Goal: Task Accomplishment & Management: Manage account settings

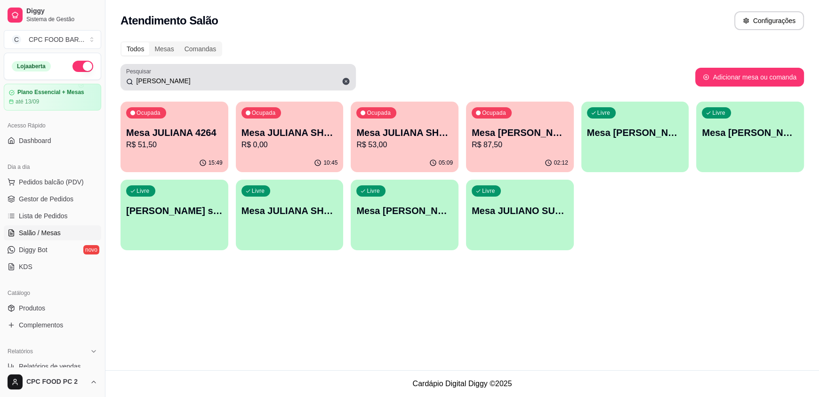
click at [169, 85] on div "[PERSON_NAME]" at bounding box center [238, 77] width 224 height 19
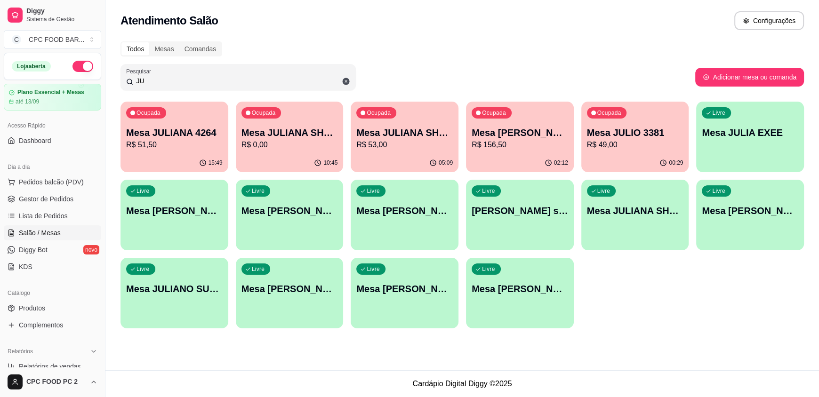
type input "J"
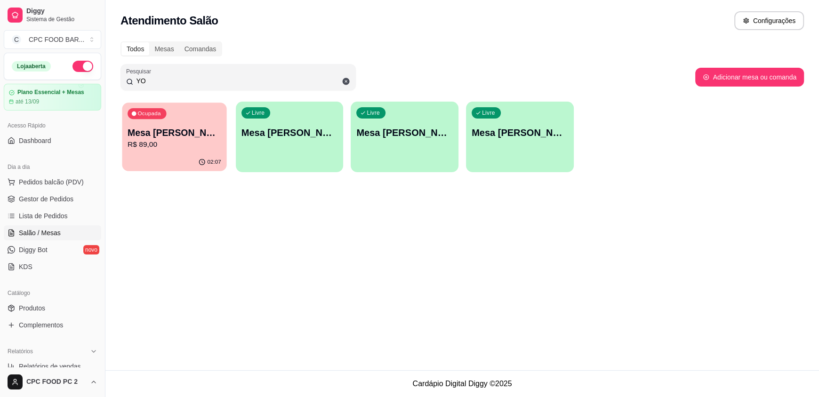
click at [162, 165] on div "02:07" at bounding box center [174, 162] width 104 height 18
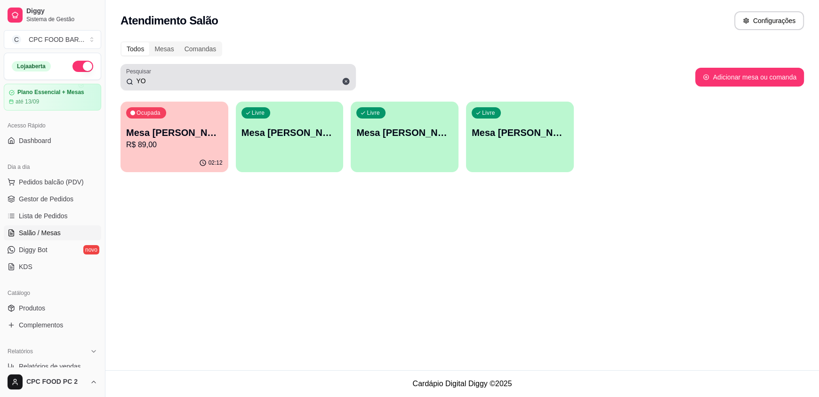
drag, startPoint x: 275, startPoint y: 67, endPoint x: 176, endPoint y: 73, distance: 99.5
click at [176, 73] on div "Pesquisar YO" at bounding box center [237, 77] width 235 height 26
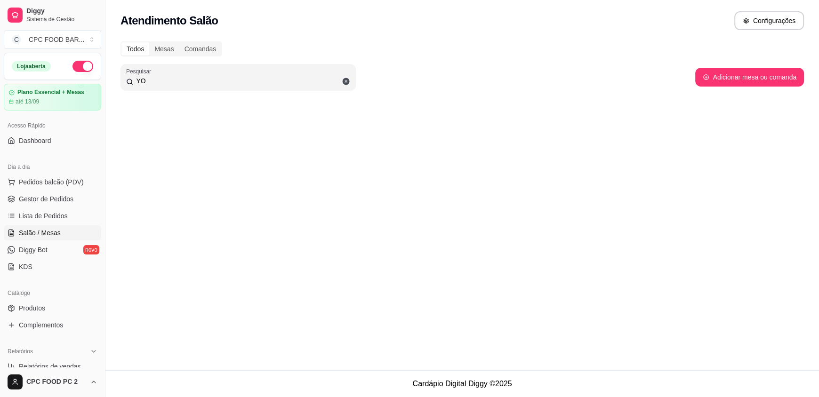
type input "Y"
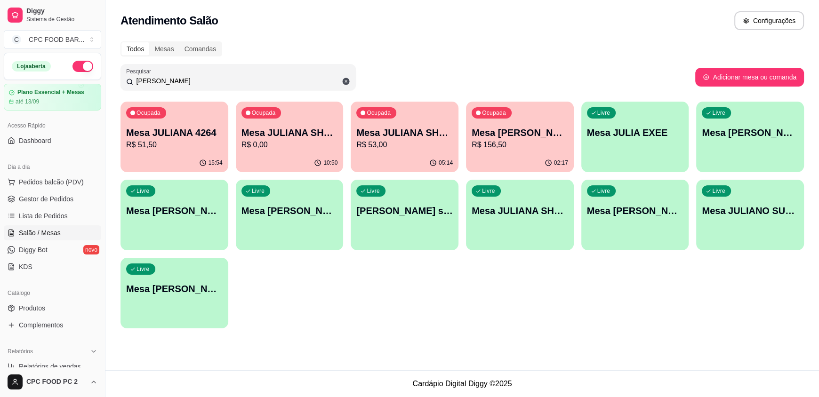
type input "[PERSON_NAME]"
click at [501, 149] on p "R$ 156,50" at bounding box center [519, 144] width 96 height 11
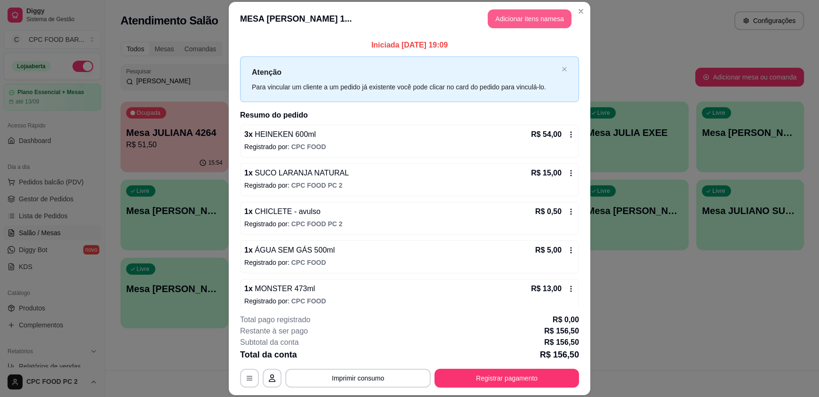
click at [524, 19] on button "Adicionar itens na mesa" at bounding box center [529, 18] width 84 height 19
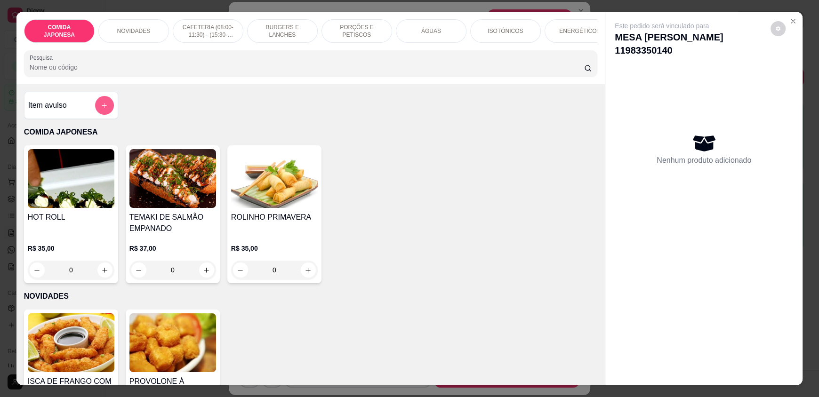
click at [103, 109] on icon "add-separate-item" at bounding box center [104, 105] width 7 height 7
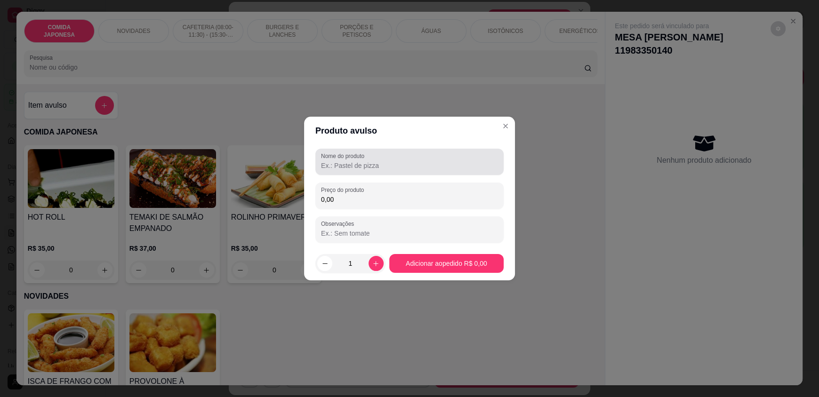
click at [346, 162] on input "Nome do produto" at bounding box center [409, 165] width 177 height 9
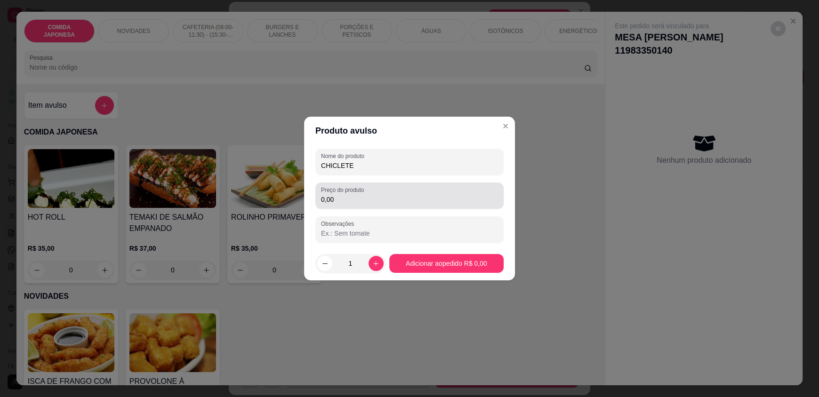
type input "CHICLETE"
click at [370, 198] on input "0,00" at bounding box center [409, 199] width 177 height 9
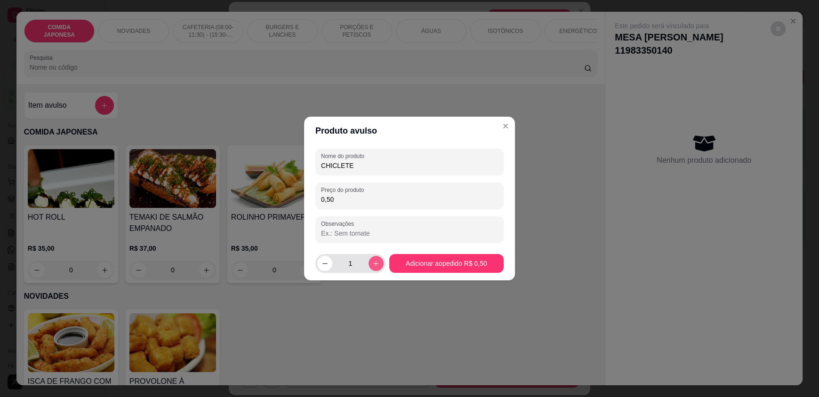
type input "0,50"
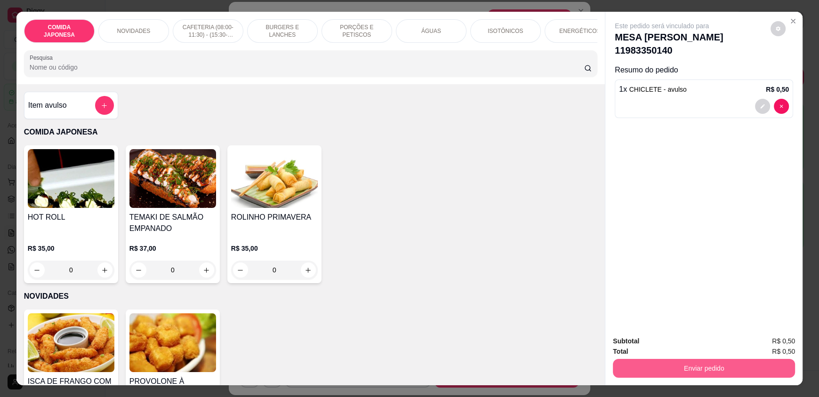
click at [662, 363] on button "Enviar pedido" at bounding box center [704, 368] width 182 height 19
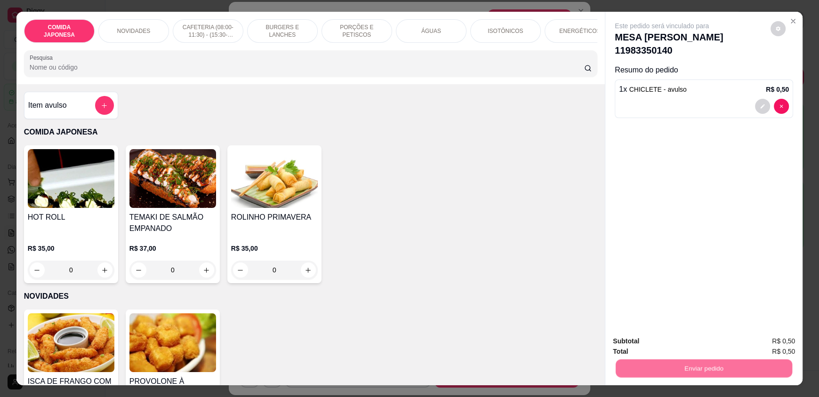
click at [668, 351] on button "Não registrar e enviar pedido" at bounding box center [672, 344] width 95 height 17
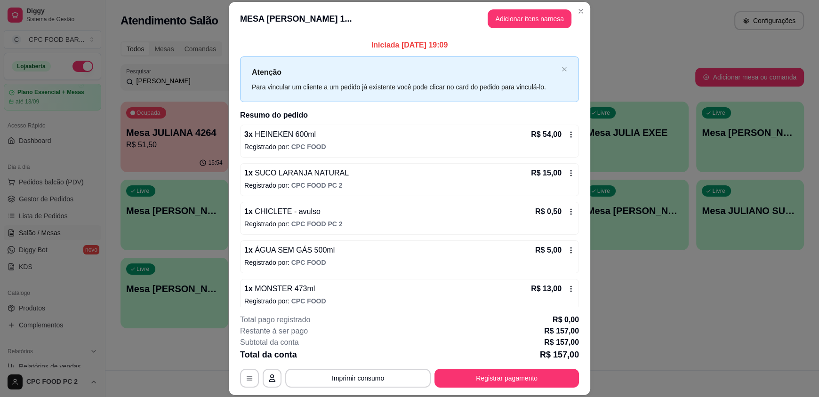
click at [585, 6] on header "MESA [PERSON_NAME] 1... Adicionar itens na mesa" at bounding box center [409, 19] width 361 height 34
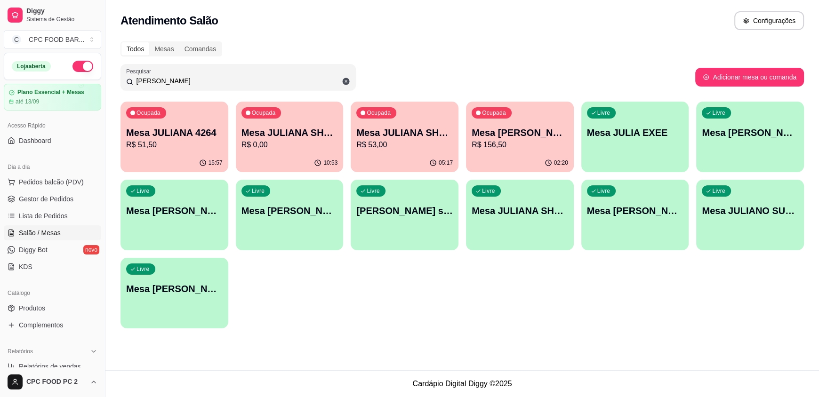
drag, startPoint x: 280, startPoint y: 83, endPoint x: 120, endPoint y: 83, distance: 159.5
click at [120, 83] on div "Pesquisar [PERSON_NAME]" at bounding box center [237, 77] width 235 height 26
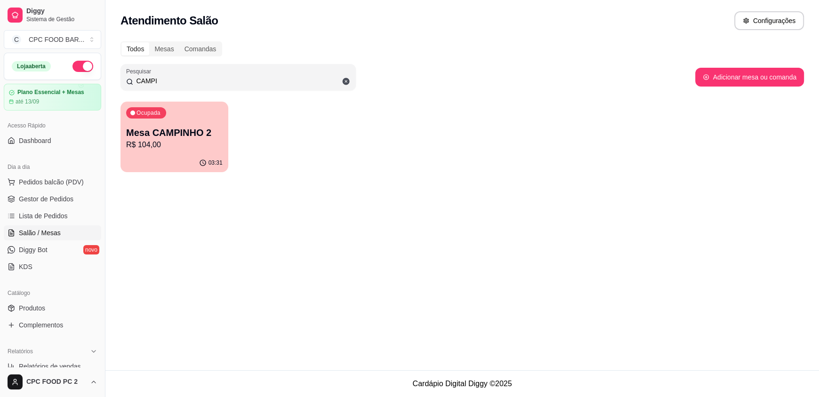
type input "CAMPI"
click at [130, 136] on p "Mesa CAMPINHO 2" at bounding box center [174, 132] width 96 height 13
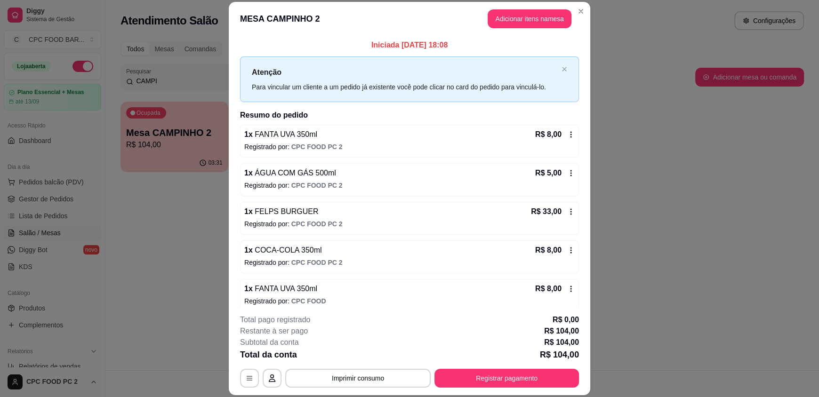
click at [483, 24] on header "MESA CAMPINHO 2 Adicionar itens na mesa" at bounding box center [409, 19] width 361 height 34
click at [489, 22] on button "Adicionar itens na mesa" at bounding box center [529, 18] width 84 height 19
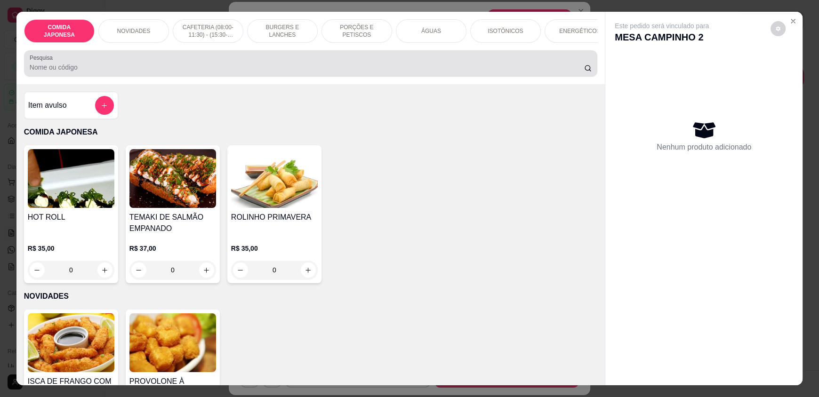
click at [239, 72] on input "Pesquisa" at bounding box center [307, 67] width 555 height 9
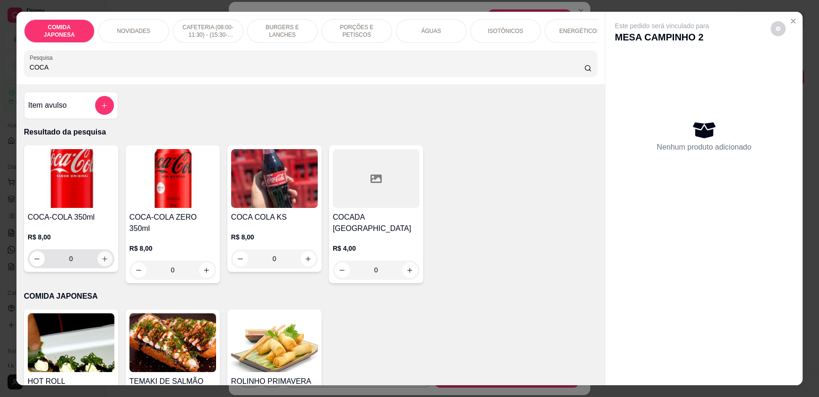
type input "COCA"
click at [97, 263] on button "increase-product-quantity" at bounding box center [104, 259] width 15 height 15
type input "1"
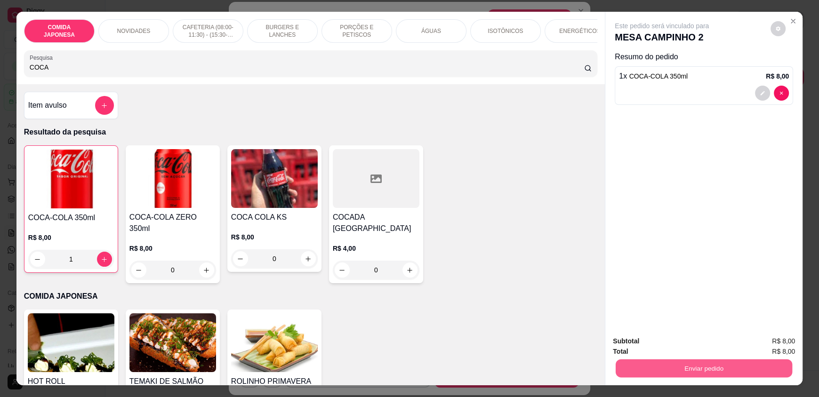
click at [630, 372] on button "Enviar pedido" at bounding box center [703, 368] width 176 height 18
click at [645, 345] on button "Não registrar e enviar pedido" at bounding box center [672, 344] width 95 height 17
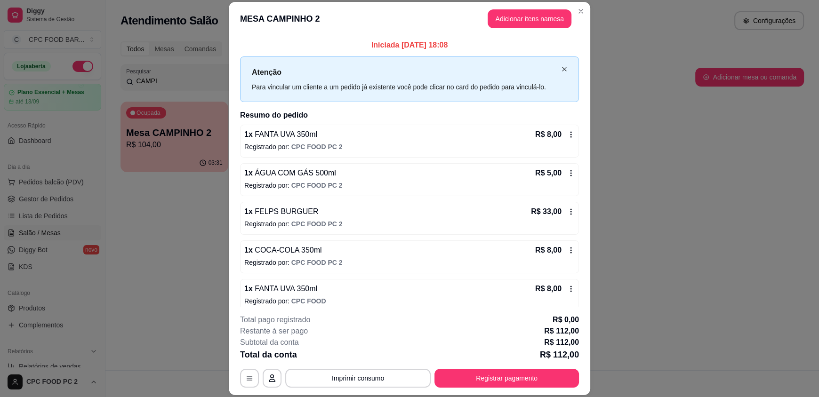
click at [561, 66] on icon "close" at bounding box center [564, 69] width 6 height 6
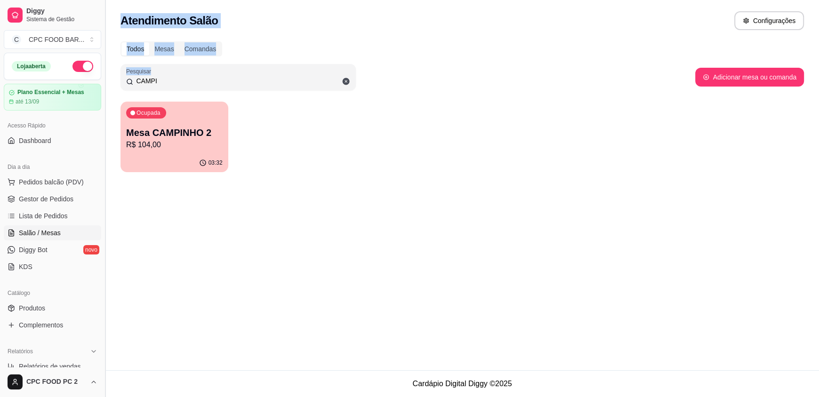
drag, startPoint x: 278, startPoint y: 75, endPoint x: 107, endPoint y: 88, distance: 171.2
click at [107, 88] on div "Diggy Sistema de Gestão C CPC FOOD BAR ... Loja aberta Plano Essencial + Mesas …" at bounding box center [409, 198] width 819 height 397
click at [169, 82] on input "CAMPI" at bounding box center [241, 80] width 217 height 9
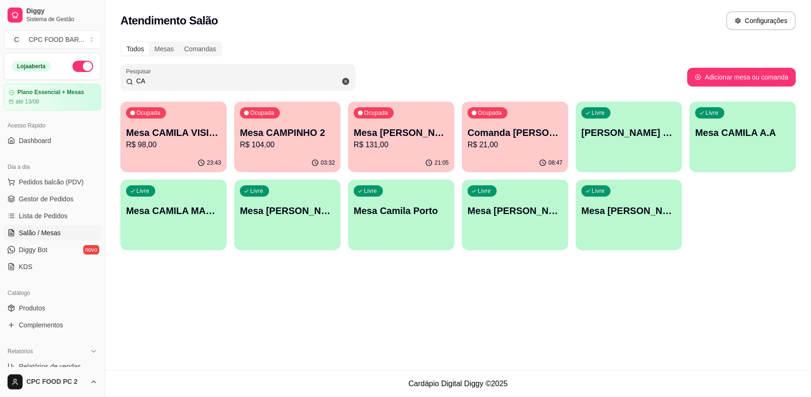
type input "C"
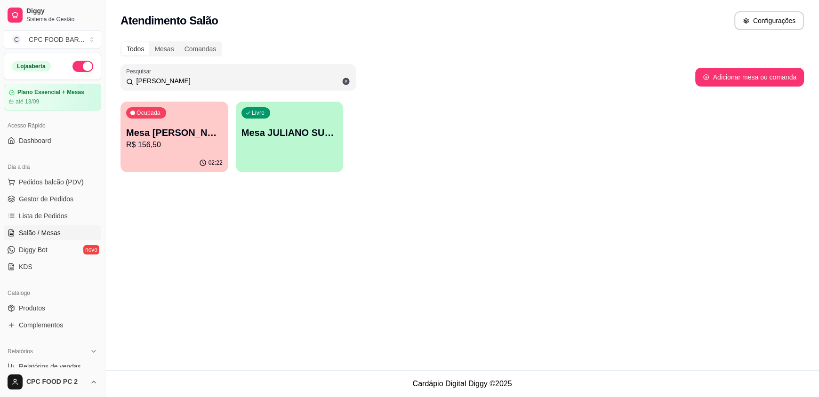
type input "[PERSON_NAME]"
click at [170, 132] on p "Mesa [PERSON_NAME] 11983350140" at bounding box center [175, 133] width 94 height 13
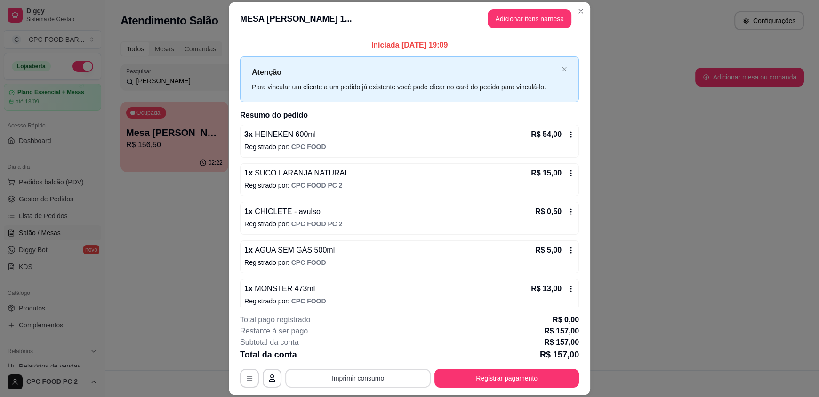
click at [322, 378] on button "Imprimir consumo" at bounding box center [357, 378] width 145 height 19
click at [343, 353] on button "IMPRESSORA" at bounding box center [357, 356] width 66 height 15
click at [460, 374] on button "Registrar pagamento" at bounding box center [507, 378] width 140 height 18
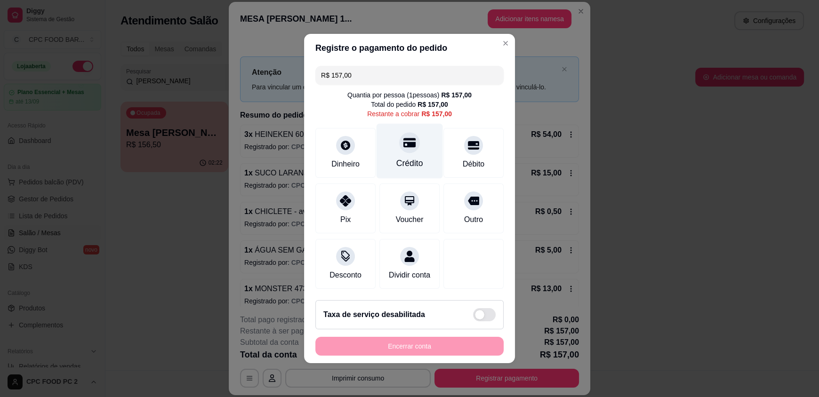
click at [403, 139] on icon at bounding box center [409, 142] width 12 height 12
type input "R$ 0,00"
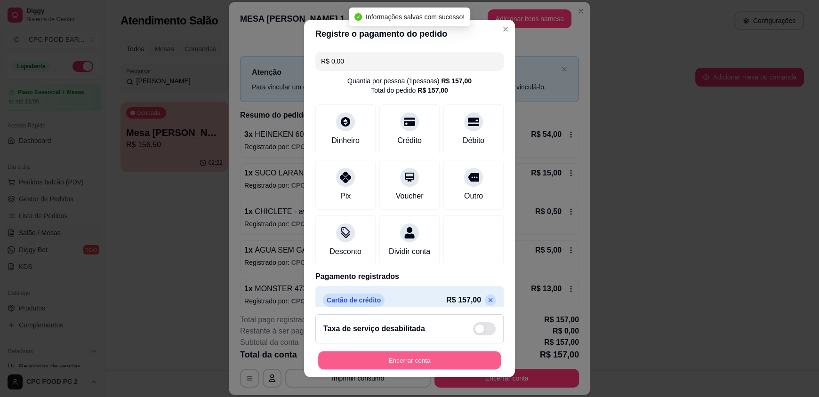
click at [419, 358] on button "Encerrar conta" at bounding box center [409, 360] width 183 height 18
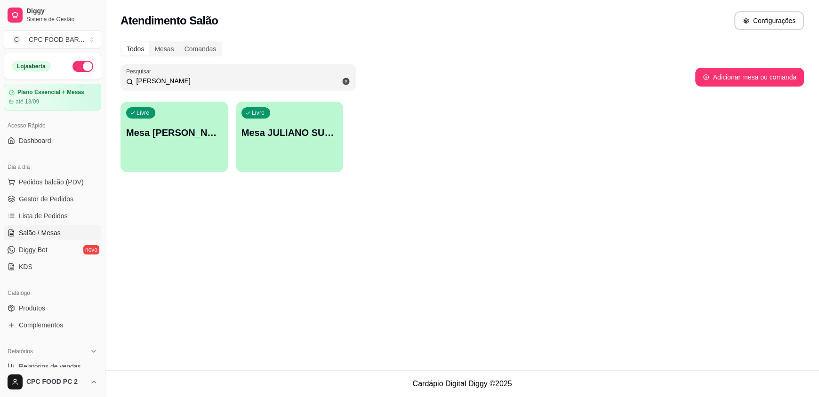
drag, startPoint x: 257, startPoint y: 85, endPoint x: 120, endPoint y: 85, distance: 137.4
click at [120, 85] on div "Todos Mesas Comandas Pesquisar JULIANO Adicionar mesa ou comanda Livre Mesa [PE…" at bounding box center [461, 110] width 713 height 148
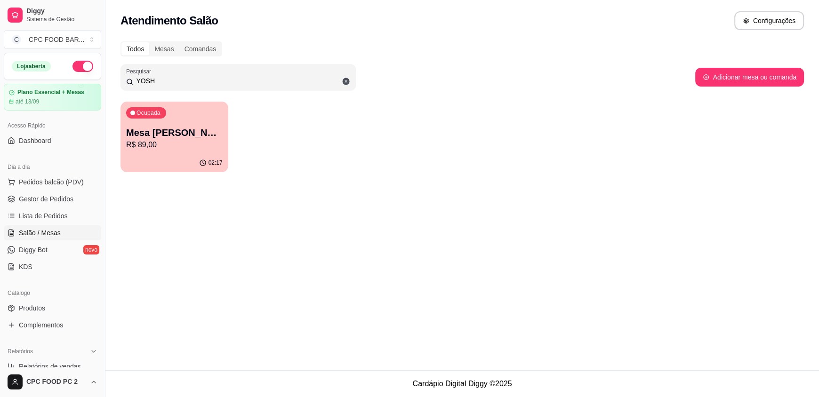
type input "YOSH"
click at [221, 145] on p "R$ 89,00" at bounding box center [174, 144] width 96 height 11
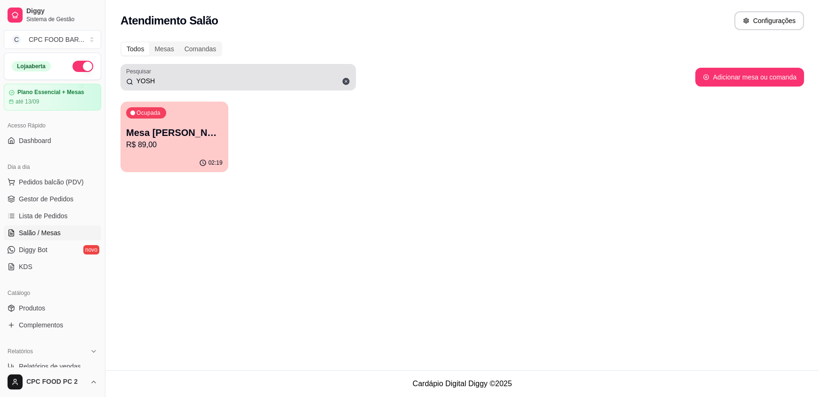
click at [345, 82] on icon at bounding box center [346, 81] width 7 height 7
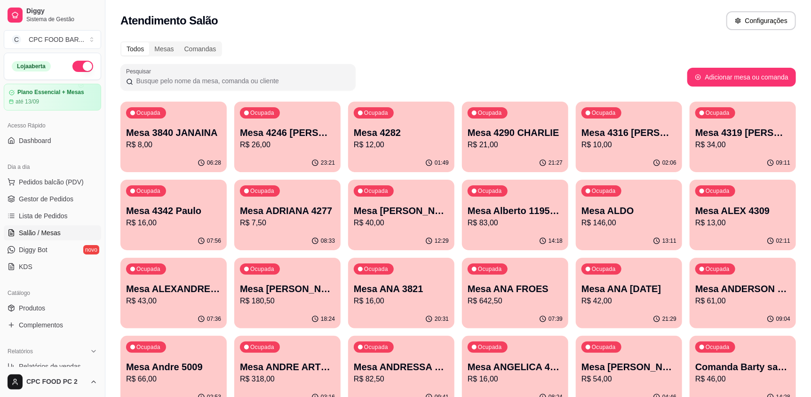
click at [280, 79] on input "Pesquisar" at bounding box center [241, 80] width 217 height 9
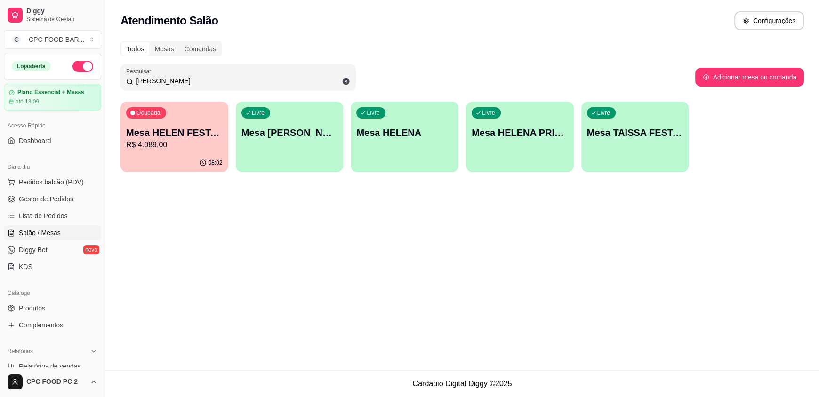
type input "[PERSON_NAME]"
click at [180, 150] on p "R$ 4.089,00" at bounding box center [175, 144] width 94 height 11
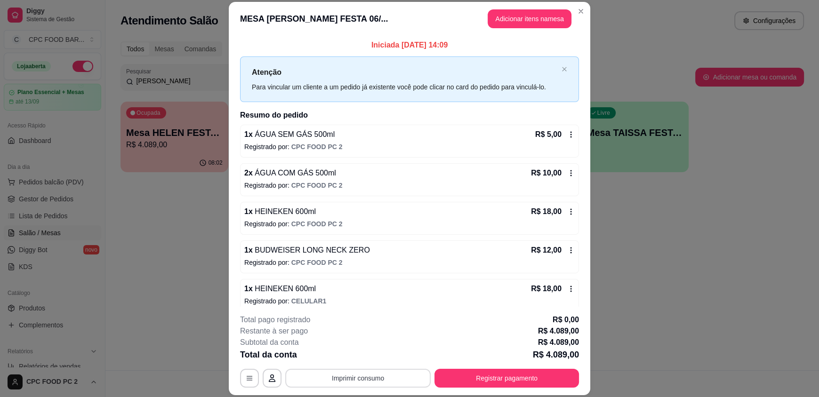
click at [357, 380] on button "Imprimir consumo" at bounding box center [357, 378] width 145 height 19
click at [358, 361] on button "IMPRESSORA" at bounding box center [357, 356] width 68 height 15
click at [540, 373] on button "Registrar pagamento" at bounding box center [507, 378] width 140 height 18
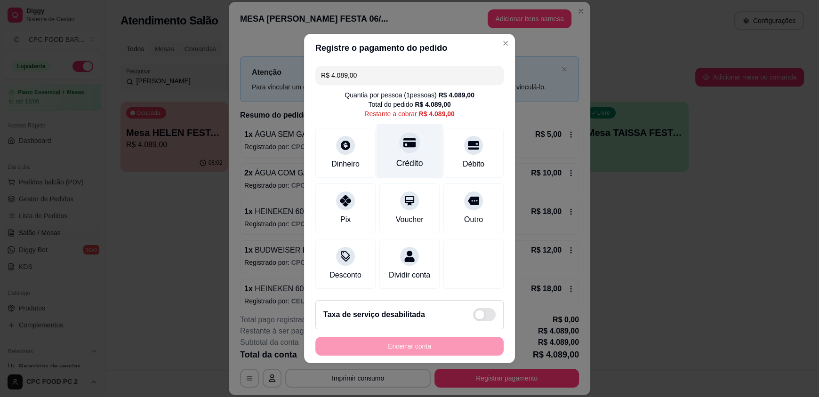
click at [407, 160] on div "Crédito" at bounding box center [409, 163] width 27 height 12
type input "R$ 0,00"
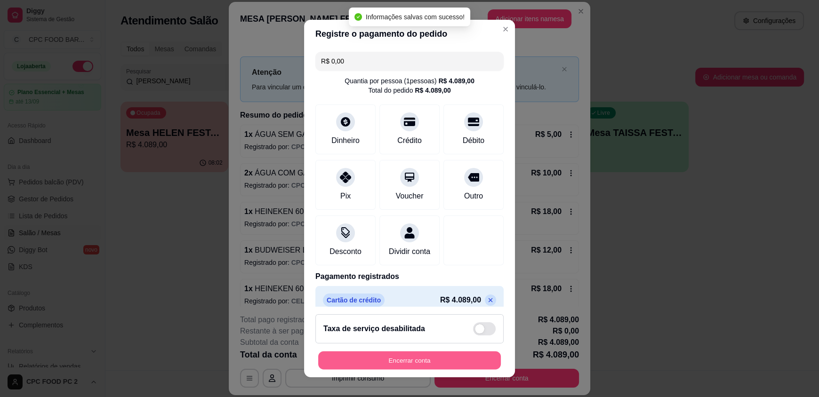
click at [446, 367] on button "Encerrar conta" at bounding box center [409, 360] width 183 height 18
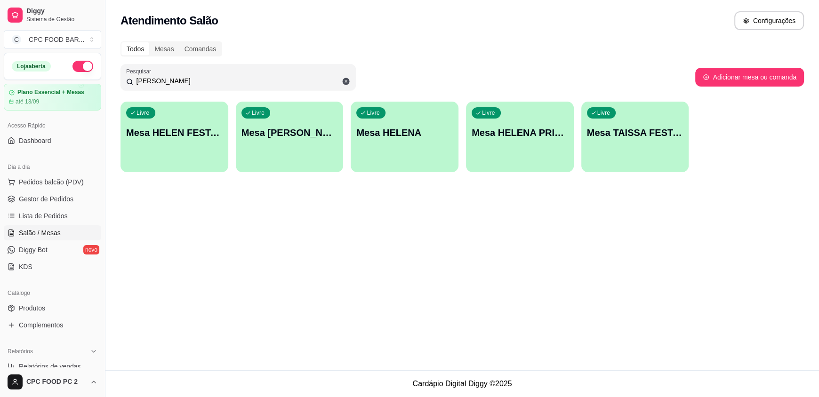
drag, startPoint x: 213, startPoint y: 82, endPoint x: 92, endPoint y: 78, distance: 121.5
click at [92, 78] on div "Diggy Sistema de Gestão C CPC FOOD BAR ... Loja aberta Plano Essencial + Mesas …" at bounding box center [409, 198] width 819 height 397
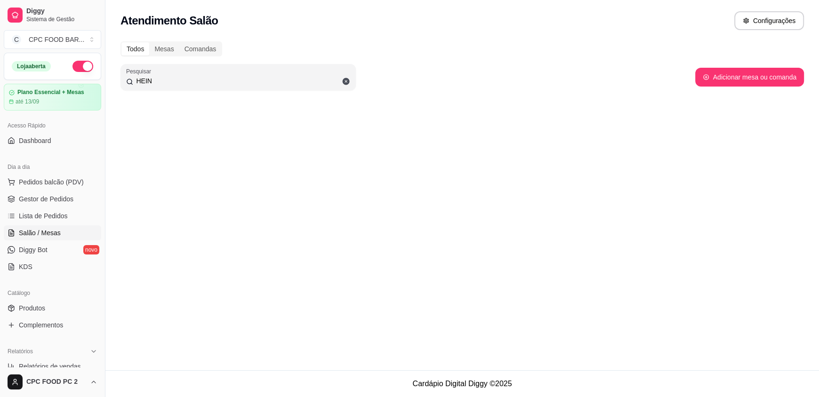
type input "HEIN"
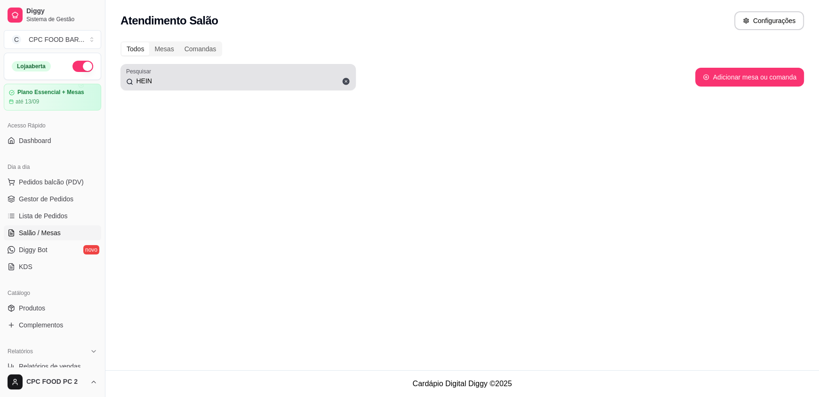
click at [344, 80] on icon at bounding box center [346, 81] width 7 height 7
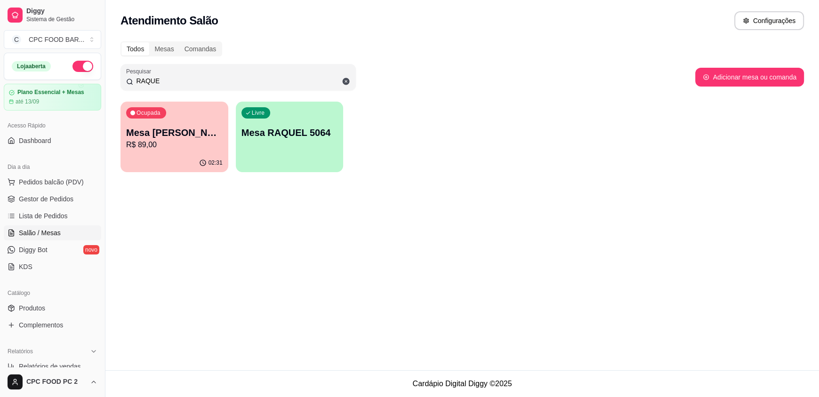
type input "RAQUE"
click at [208, 127] on p "Mesa [PERSON_NAME] HOLINESS VOLEI" at bounding box center [175, 133] width 94 height 13
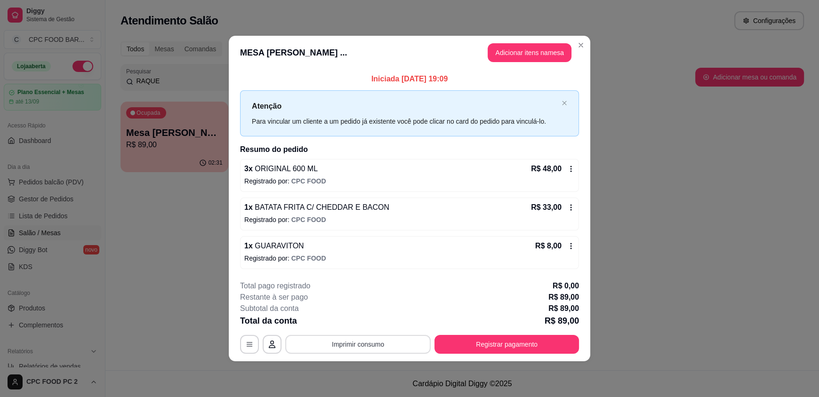
click at [387, 346] on button "Imprimir consumo" at bounding box center [357, 344] width 145 height 19
click at [371, 321] on button "IMPRESSORA" at bounding box center [361, 322] width 68 height 15
click at [565, 344] on button "Registrar pagamento" at bounding box center [506, 344] width 144 height 19
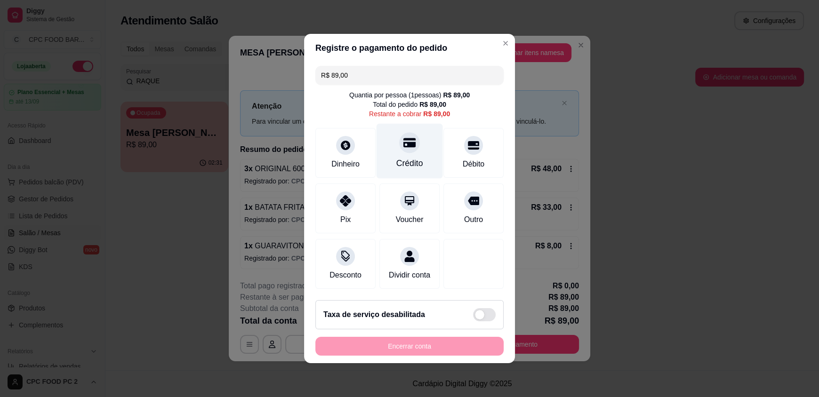
click at [402, 157] on div "Crédito" at bounding box center [409, 163] width 27 height 12
type input "R$ 0,00"
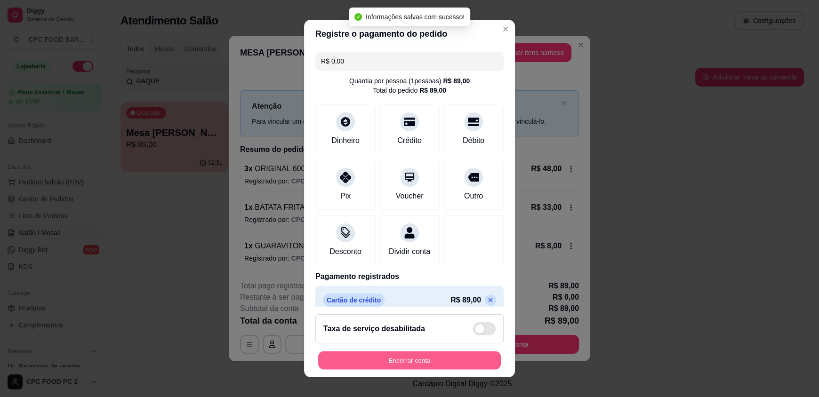
click at [438, 360] on button "Encerrar conta" at bounding box center [409, 360] width 183 height 18
